Goal: Information Seeking & Learning: Learn about a topic

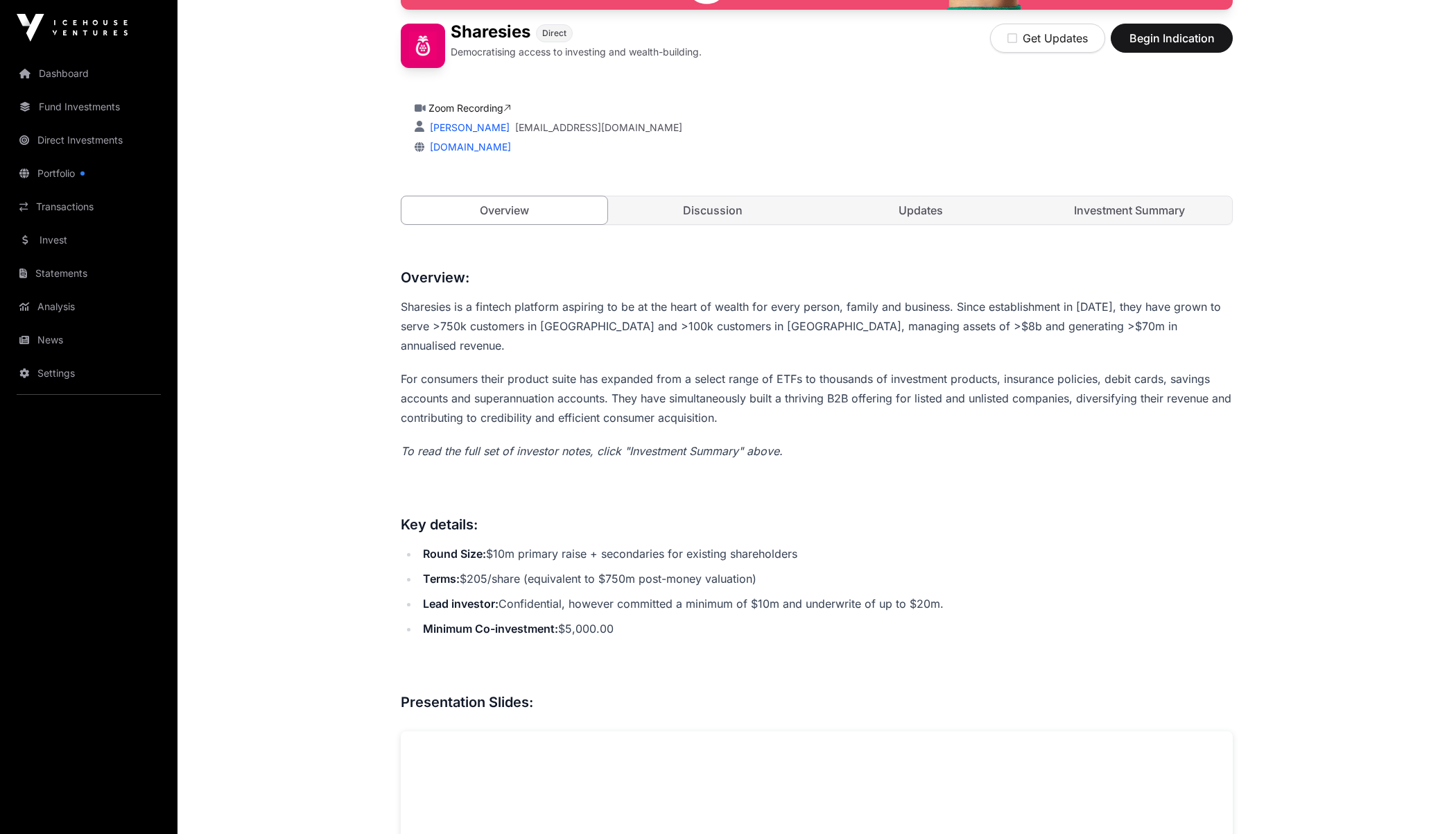
scroll to position [432, 0]
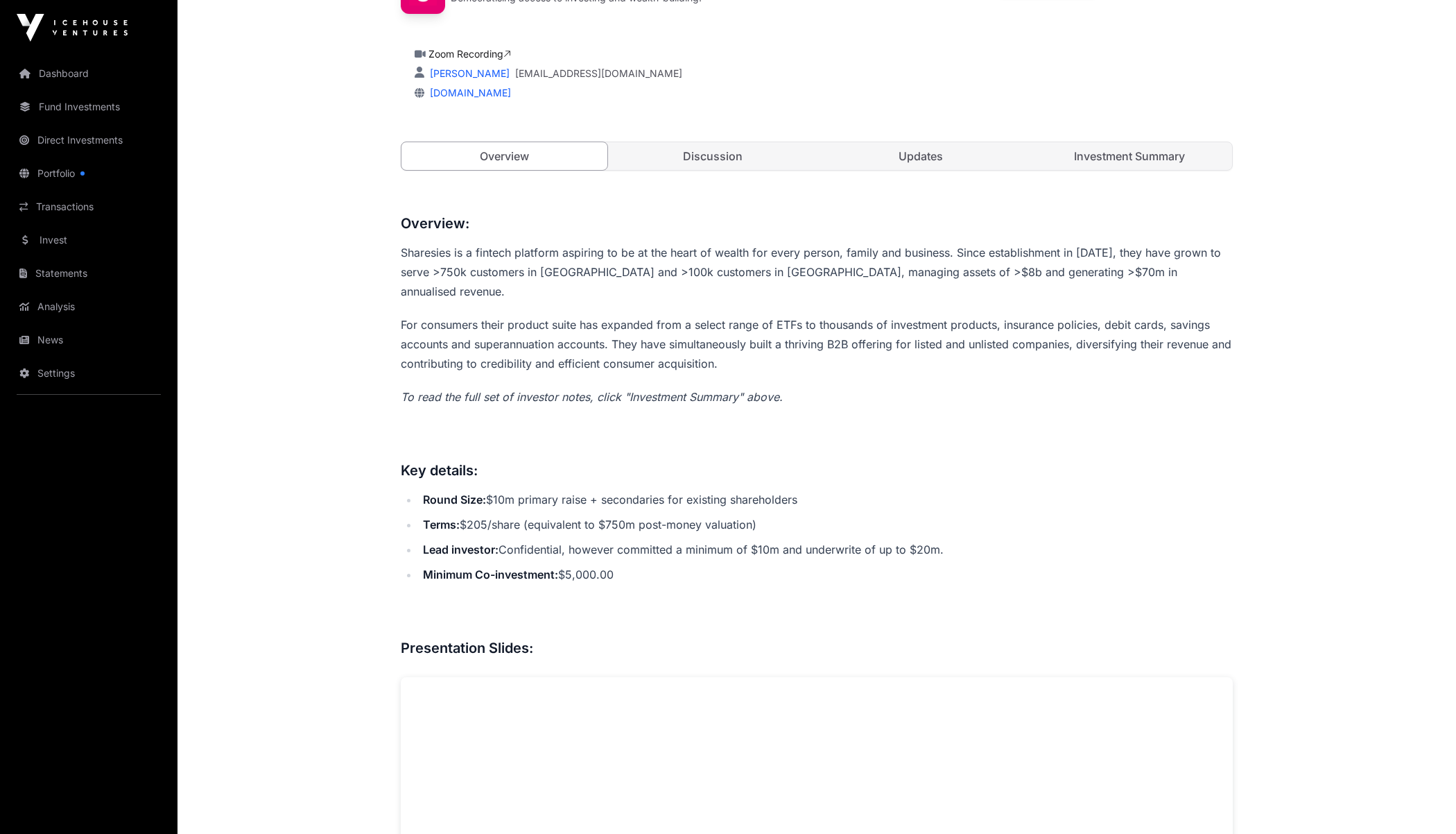
click at [1147, 149] on link "Investment Summary" at bounding box center [1130, 156] width 206 height 28
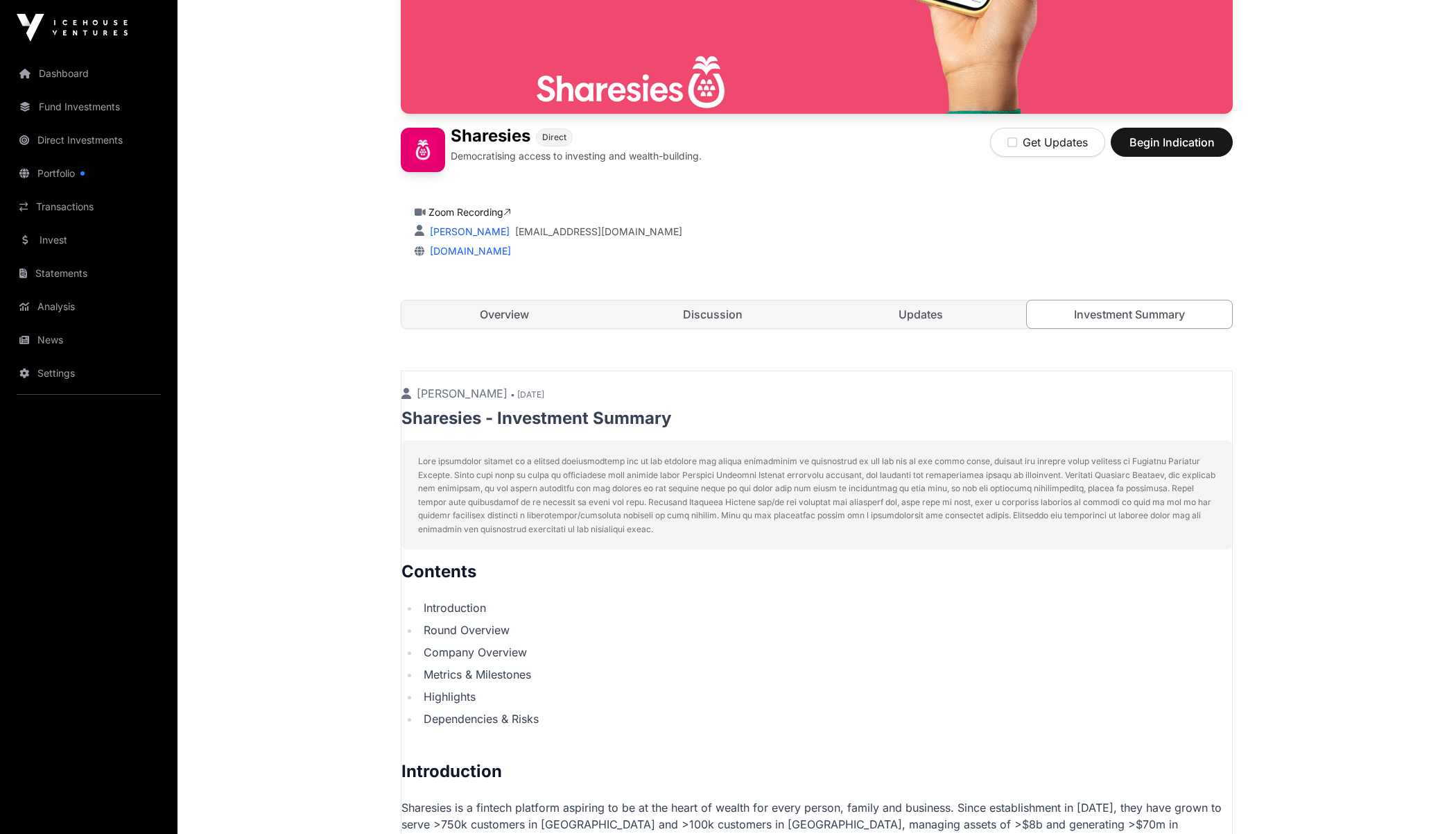
scroll to position [234, 0]
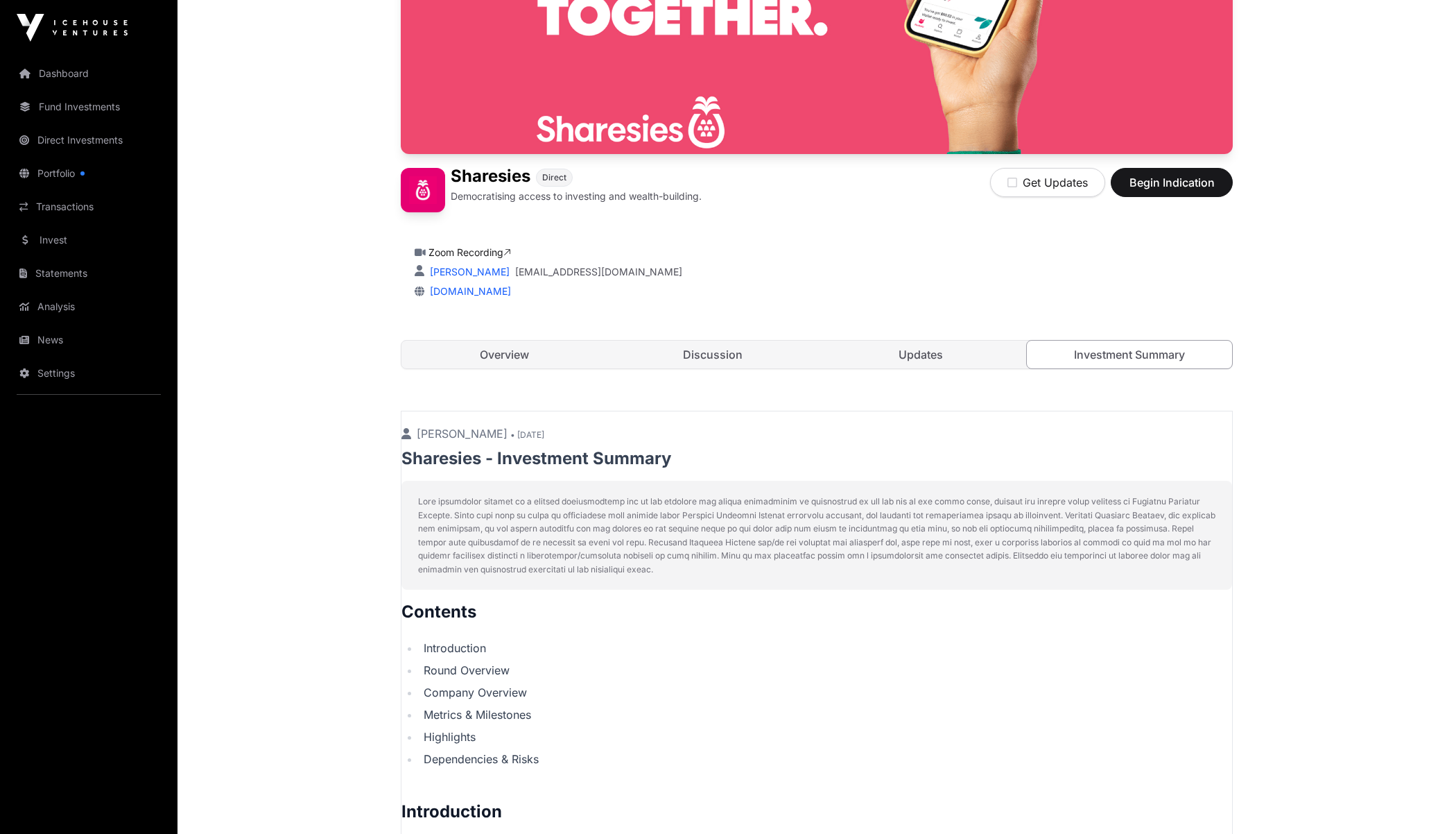
click at [490, 358] on link "Overview" at bounding box center [504, 354] width 206 height 28
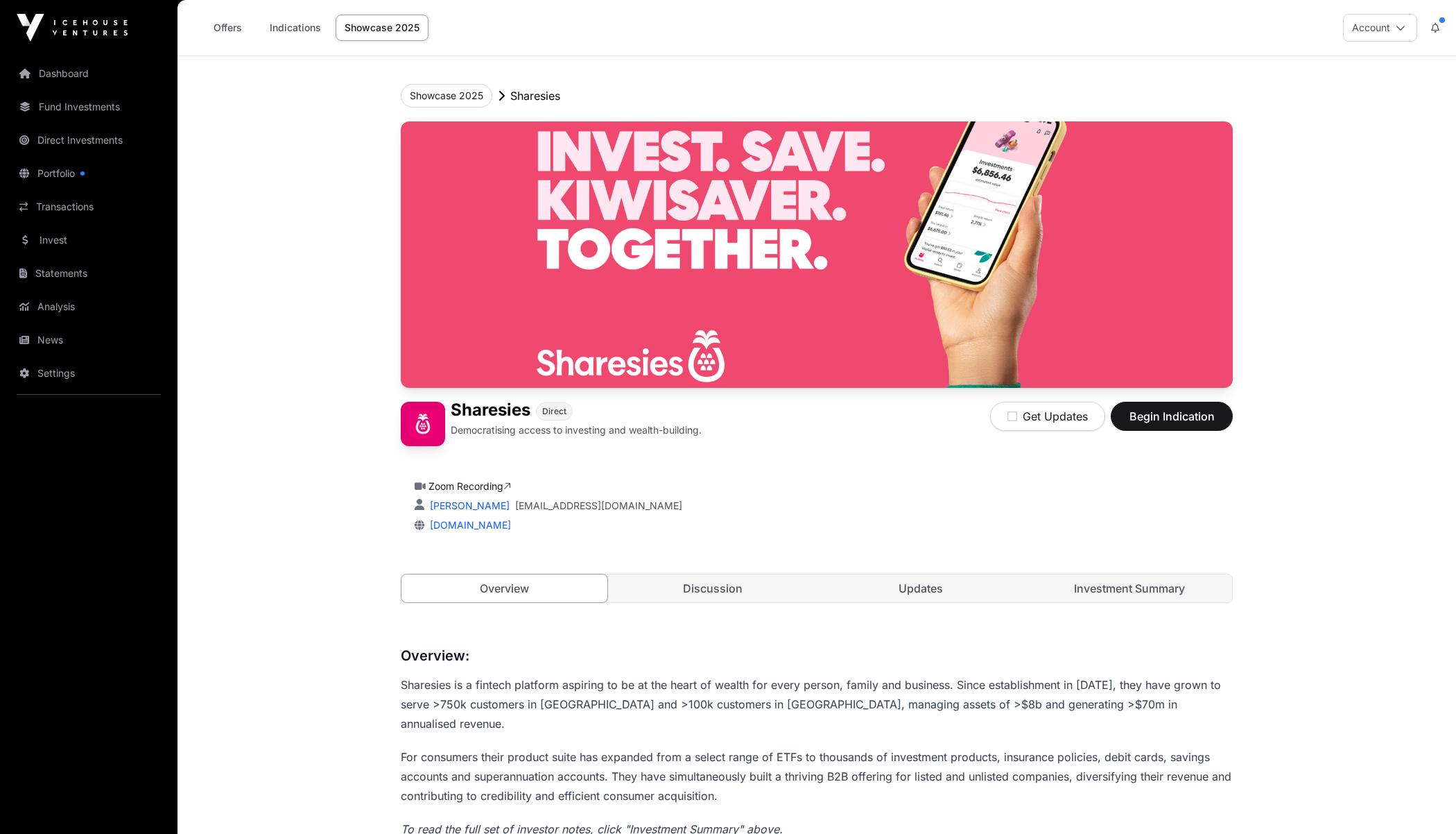
click at [1107, 600] on link "Investment Summary" at bounding box center [1130, 588] width 206 height 28
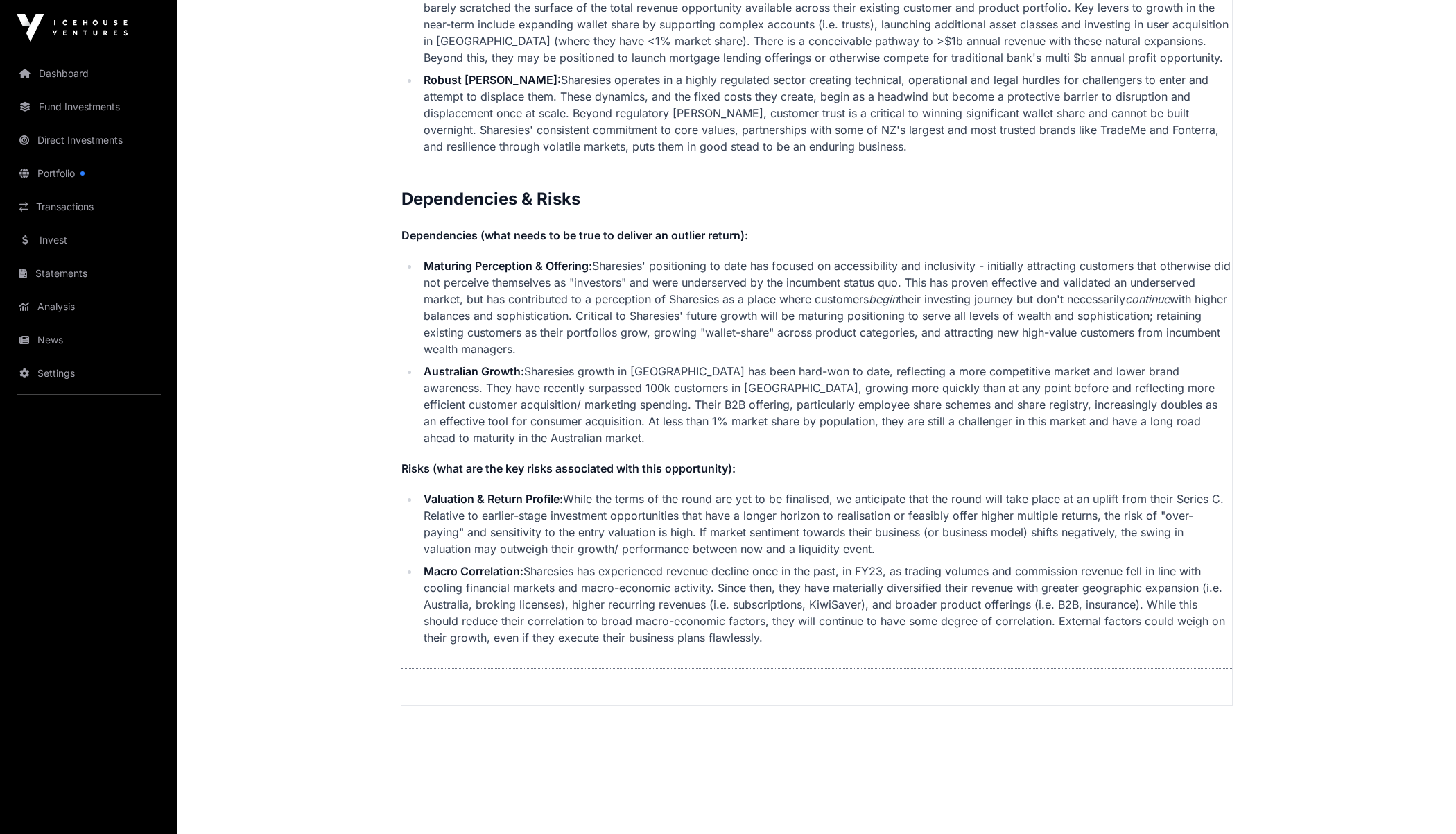
scroll to position [3291, 0]
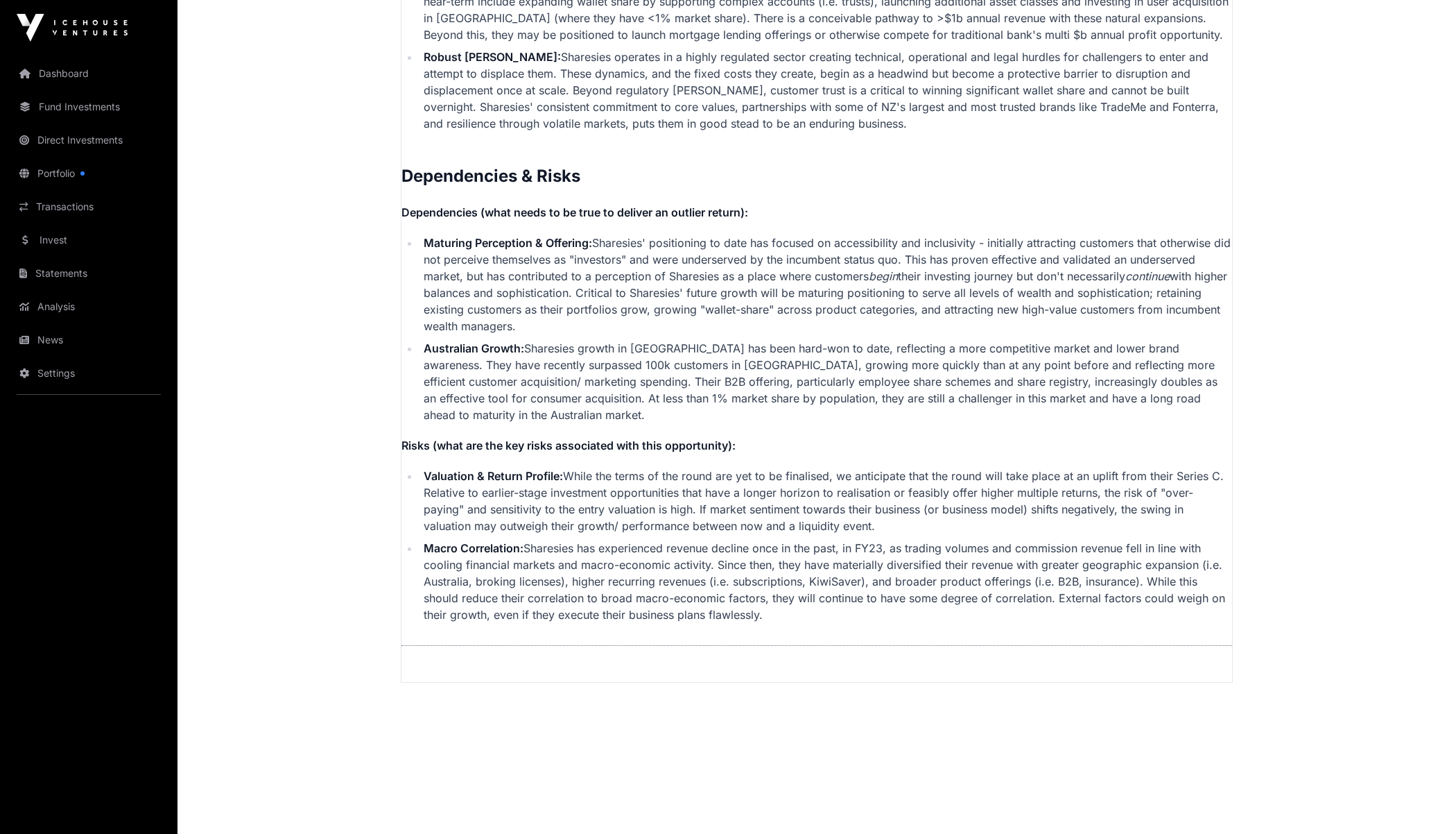
drag, startPoint x: 403, startPoint y: 91, endPoint x: 607, endPoint y: 833, distance: 769.5
copy h2
